Goal: Check status: Check status

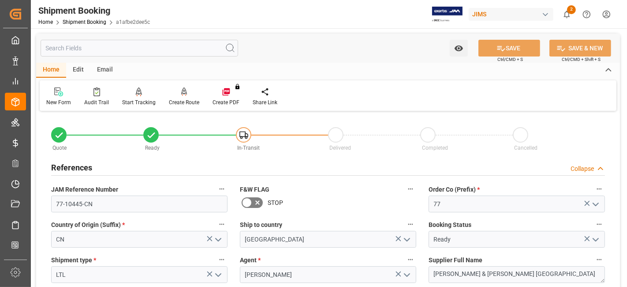
scroll to position [49, 0]
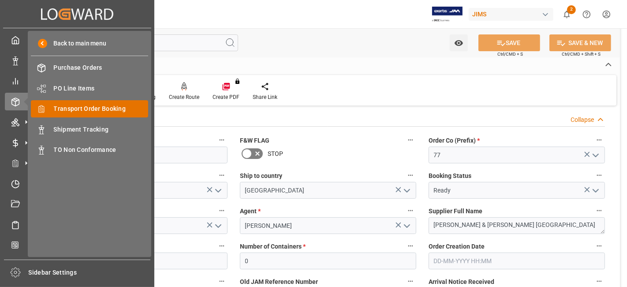
click at [90, 108] on span "Transport Order Booking" at bounding box center [101, 108] width 95 height 9
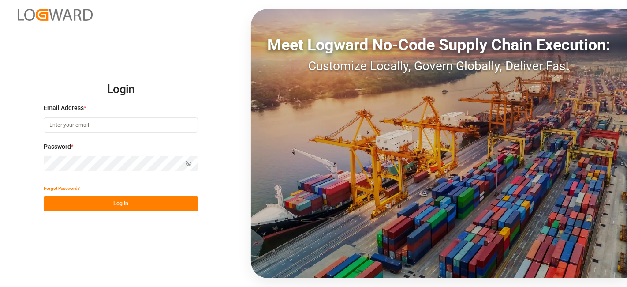
type input "[DOMAIN_NAME][EMAIL_ADDRESS][PERSON_NAME][DOMAIN_NAME]"
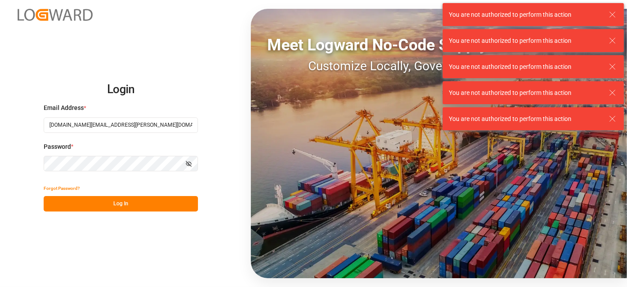
click at [127, 203] on button "Log In" at bounding box center [121, 203] width 154 height 15
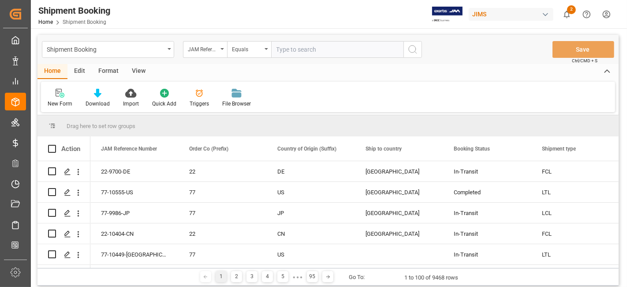
click at [303, 49] on input "text" at bounding box center [337, 49] width 132 height 17
paste input "77-10216-GB"
type input "77-10216-GB"
click at [412, 52] on icon "search button" at bounding box center [413, 49] width 11 height 11
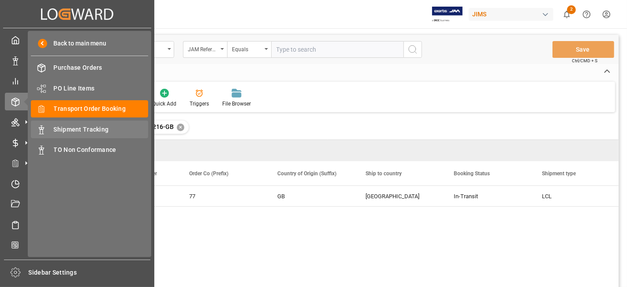
click at [102, 127] on span "Shipment Tracking" at bounding box center [101, 129] width 95 height 9
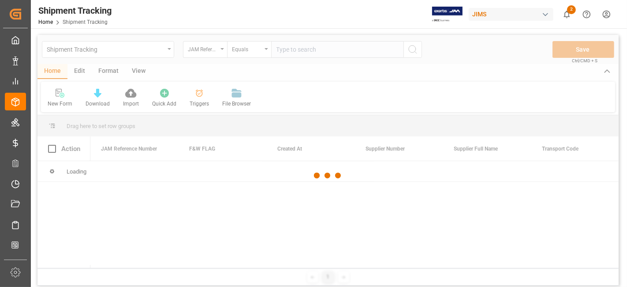
click at [295, 53] on div at bounding box center [327, 175] width 581 height 281
click at [288, 52] on div at bounding box center [327, 175] width 581 height 281
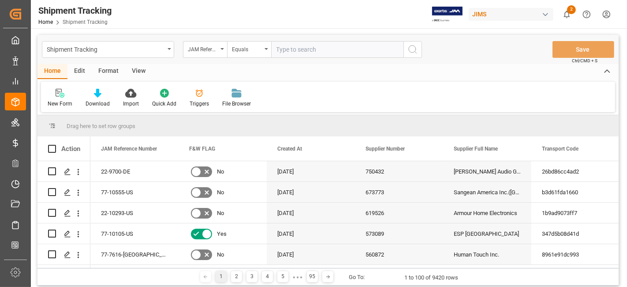
click at [323, 51] on input "text" at bounding box center [337, 49] width 132 height 17
paste input "77-10216-GB"
type input "77-10216-GB"
click at [416, 51] on icon "search button" at bounding box center [413, 49] width 11 height 11
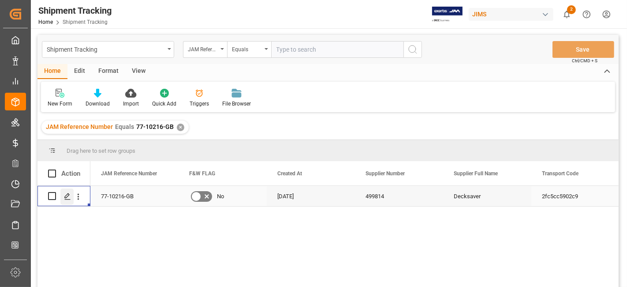
click at [65, 197] on polygon "Press SPACE to select this row." at bounding box center [67, 195] width 4 height 4
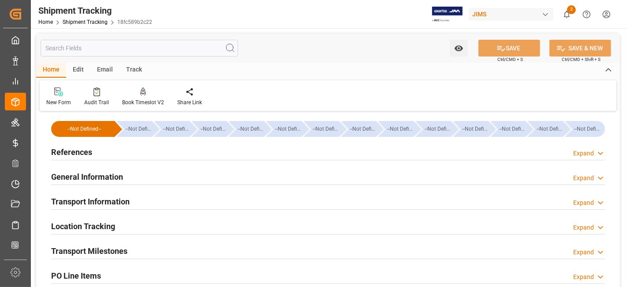
click at [93, 180] on h2 "General Information" at bounding box center [87, 177] width 72 height 12
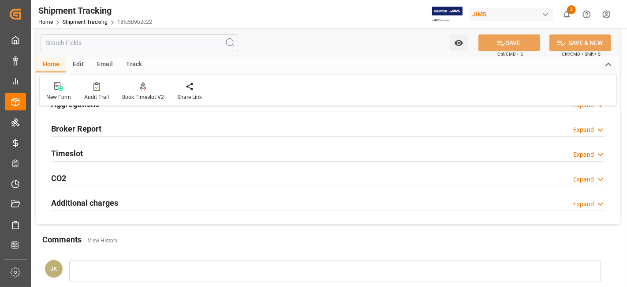
scroll to position [294, 0]
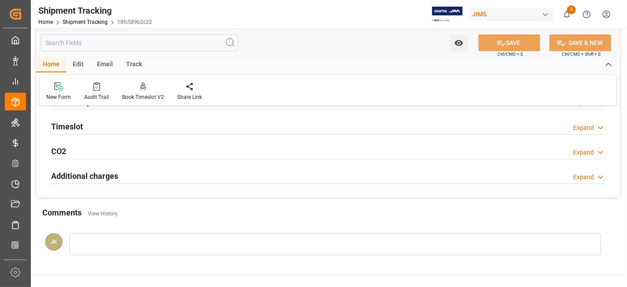
click at [82, 134] on div "Timeslot Expand" at bounding box center [328, 126] width 566 height 25
click at [81, 127] on h2 "Timeslot" at bounding box center [67, 126] width 32 height 12
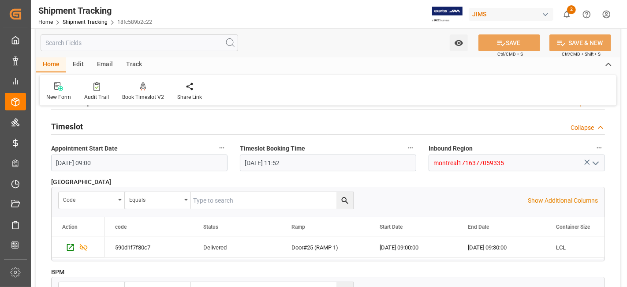
click at [81, 127] on h2 "Timeslot" at bounding box center [67, 126] width 32 height 12
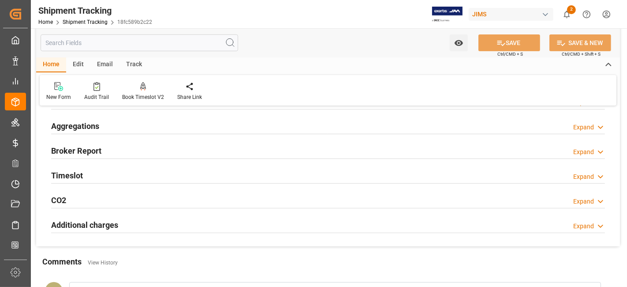
scroll to position [196, 0]
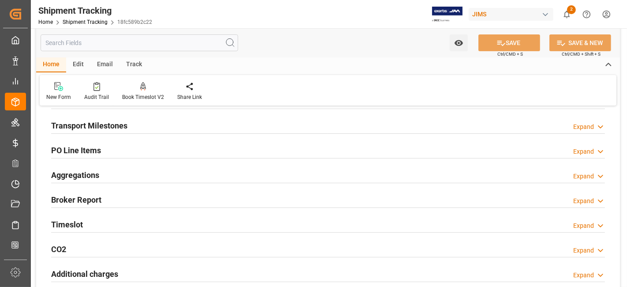
click at [132, 133] on div "Transport Milestones Expand" at bounding box center [328, 125] width 566 height 25
click at [139, 126] on div "Transport Milestones Expand" at bounding box center [328, 124] width 554 height 17
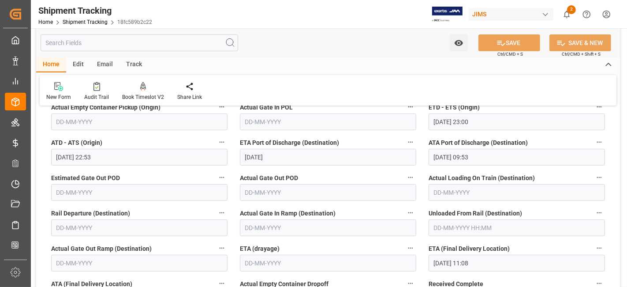
scroll to position [294, 0]
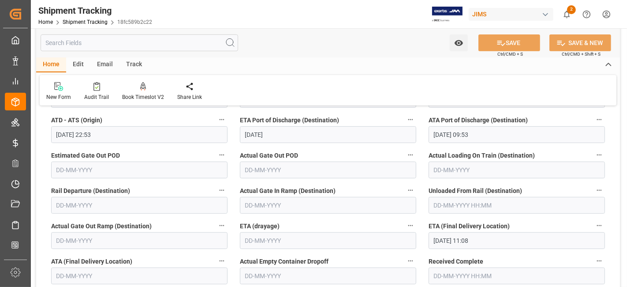
click at [461, 242] on input "[DATE] 11:08" at bounding box center [517, 240] width 176 height 17
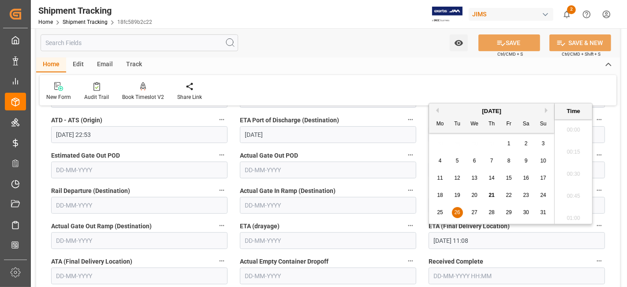
scroll to position [928, 0]
click at [490, 195] on span "21" at bounding box center [492, 195] width 6 height 6
type input "[DATE] 11:08"
click at [374, 183] on div "Actual Gate In Ramp (Destination)" at bounding box center [328, 198] width 189 height 35
click at [458, 236] on input "[DATE] 11:08" at bounding box center [517, 240] width 176 height 17
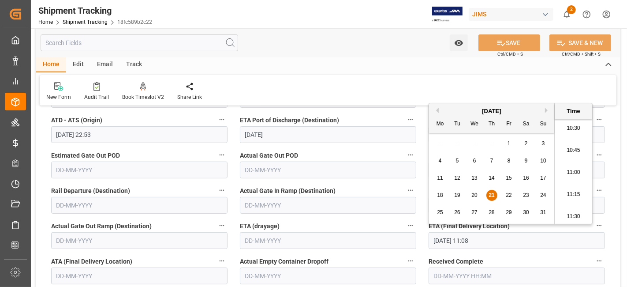
click at [493, 244] on input "[DATE] 11:08" at bounding box center [517, 240] width 176 height 17
click at [494, 193] on span "21" at bounding box center [492, 195] width 6 height 6
click at [365, 223] on label "ETA (drayage)" at bounding box center [328, 226] width 176 height 12
click at [405, 223] on button "ETA (drayage)" at bounding box center [410, 225] width 11 height 11
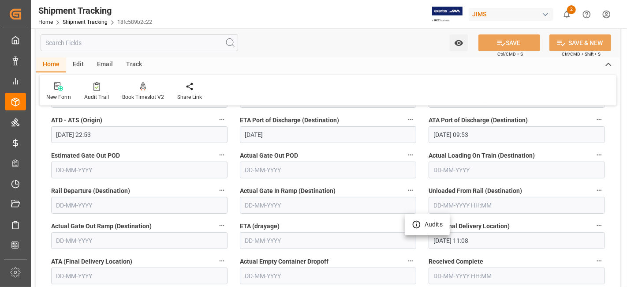
click at [501, 47] on div at bounding box center [313, 143] width 627 height 287
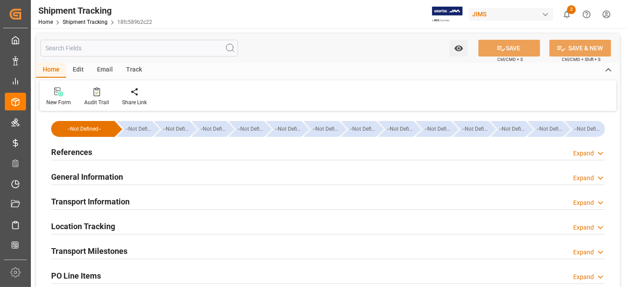
type input "[DATE] 00:00"
type input "[DATE] 08:57"
type input "[DATE] 23:00"
type input "[DATE] 22:53"
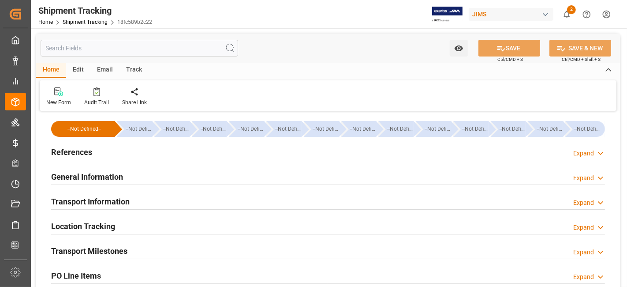
type input "[DATE]"
type input "[DATE] 09:53"
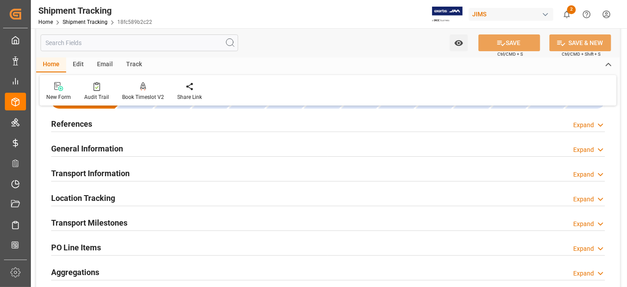
scroll to position [49, 0]
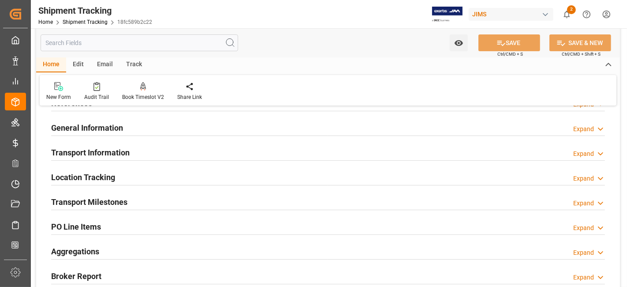
click at [136, 202] on div "Transport Milestones Expand" at bounding box center [328, 201] width 554 height 17
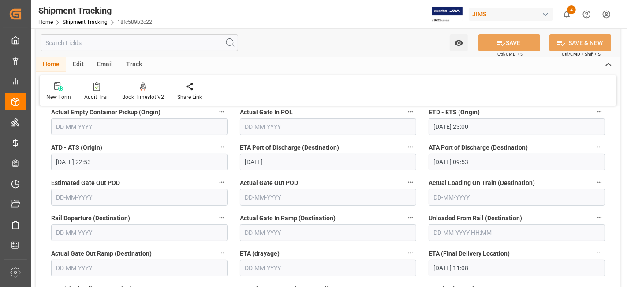
scroll to position [245, 0]
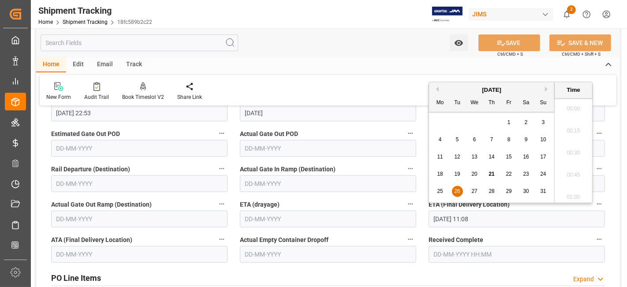
click at [450, 218] on input "[DATE] 11:08" at bounding box center [517, 218] width 176 height 17
click at [493, 174] on span "21" at bounding box center [492, 174] width 6 height 6
type input "[DATE] 11:08"
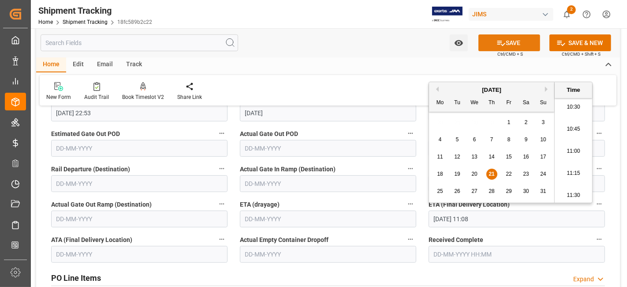
click at [515, 42] on button "SAVE" at bounding box center [510, 42] width 62 height 17
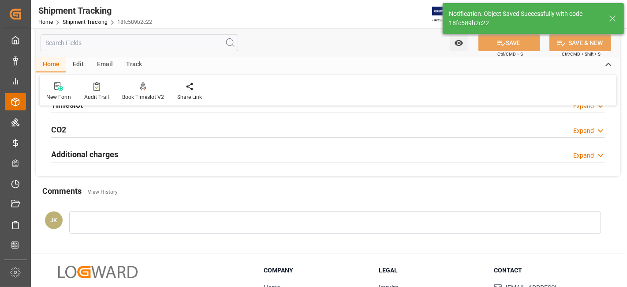
scroll to position [0, 0]
